Goal: Find specific page/section: Find specific page/section

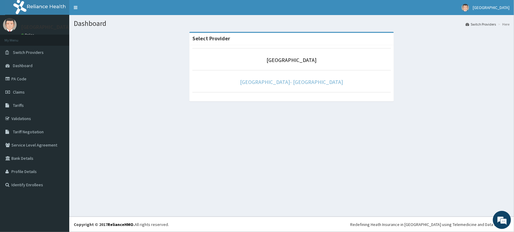
click at [287, 82] on link "[GEOGRAPHIC_DATA]- [GEOGRAPHIC_DATA]" at bounding box center [291, 82] width 103 height 7
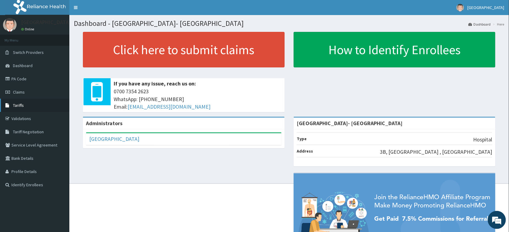
click at [28, 107] on link "Tariffs" at bounding box center [34, 105] width 69 height 13
